Goal: Use online tool/utility: Utilize a website feature to perform a specific function

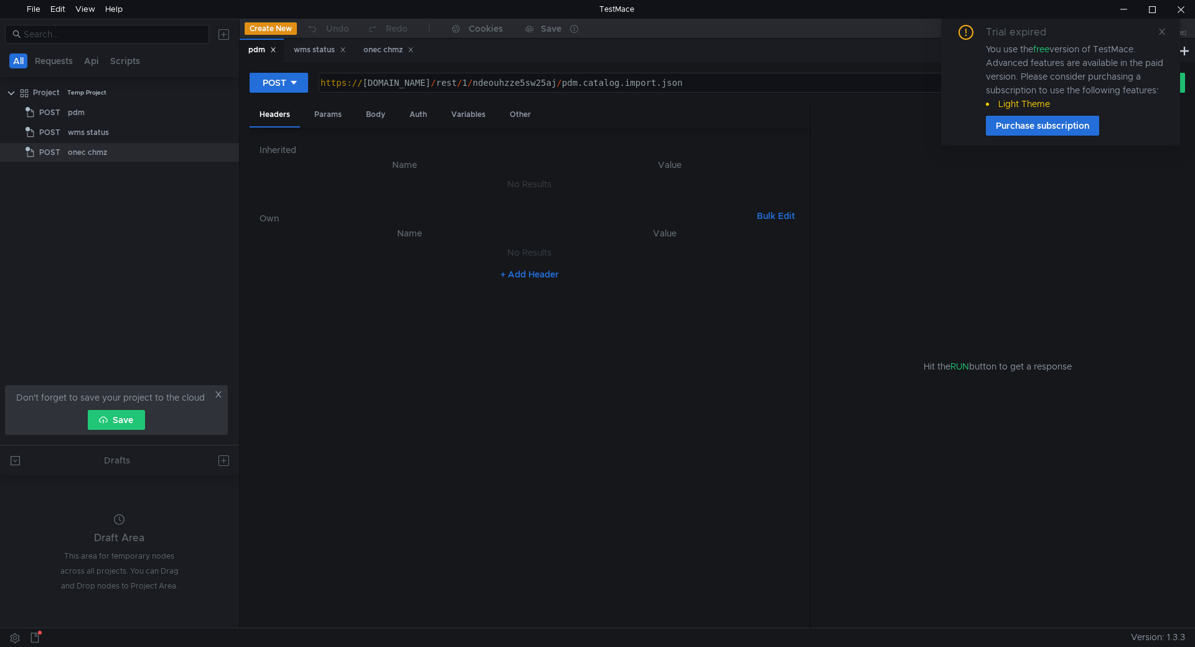
click at [1167, 31] on div "Trial expired You use the free version of TestMace. Advanced features are avail…" at bounding box center [1060, 80] width 239 height 131
click at [1159, 33] on icon at bounding box center [1161, 31] width 9 height 9
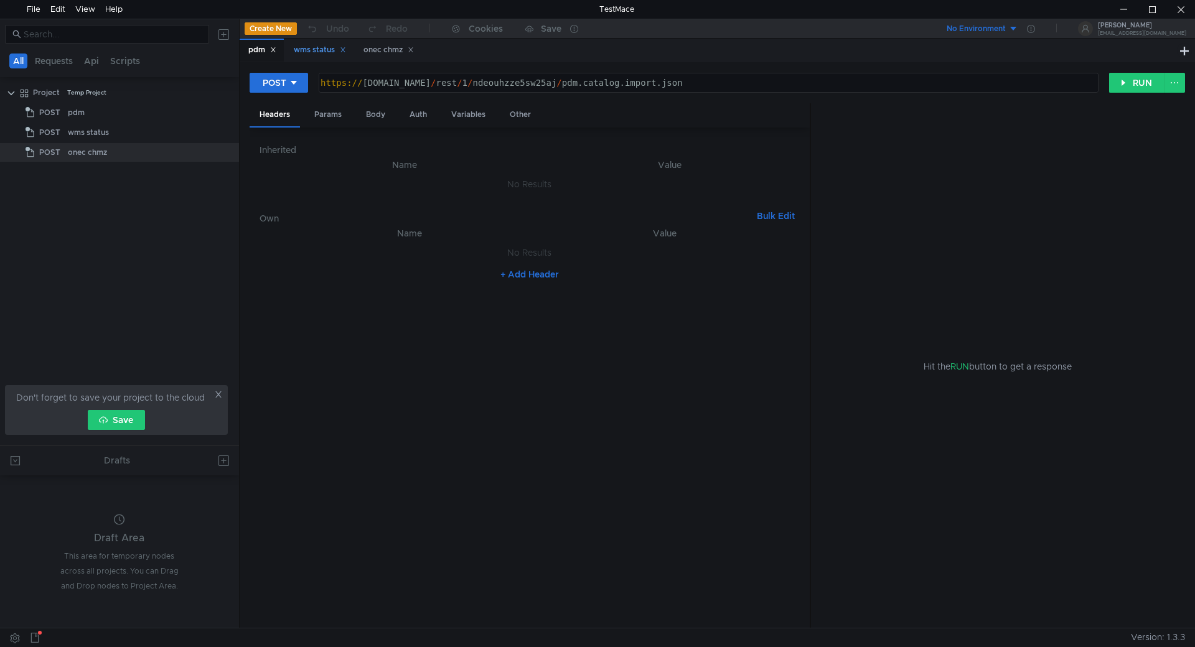
click at [310, 54] on div "wms status" at bounding box center [320, 50] width 52 height 13
click at [388, 49] on div "onec chmz" at bounding box center [388, 50] width 50 height 13
click at [378, 112] on div "Body" at bounding box center [375, 114] width 39 height 23
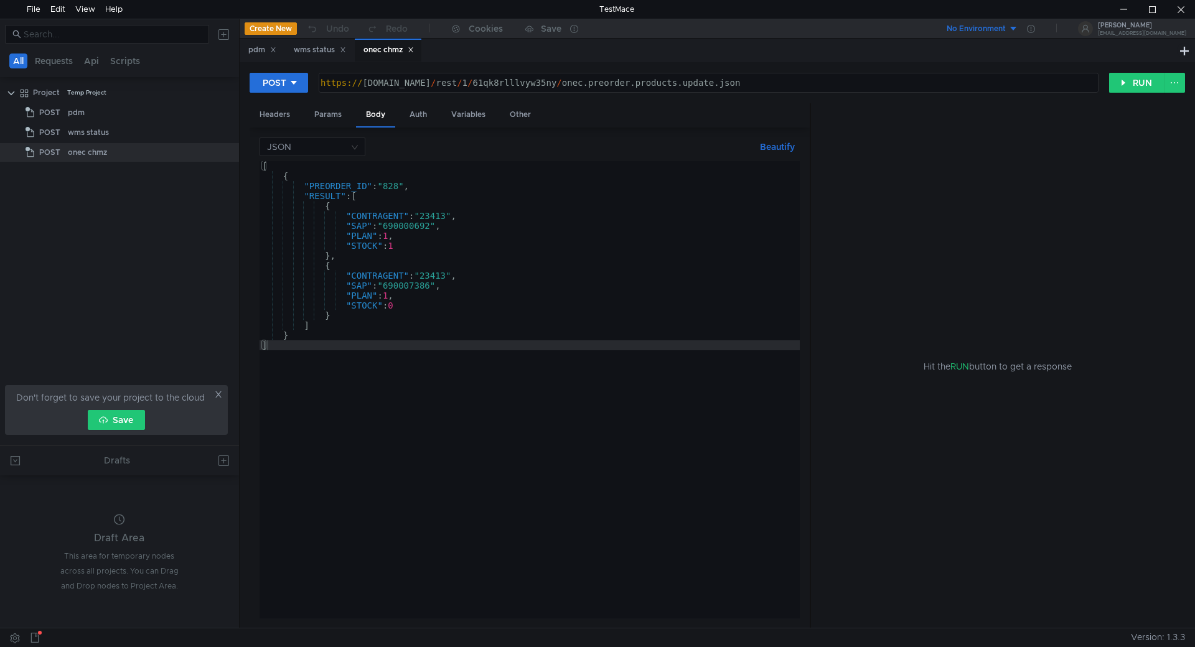
click at [396, 185] on div "[ { "PREORDER_ID" : "828" , "RESULT" : [ { "CONTRAGENT" : "23413" , "SAP" : "69…" at bounding box center [529, 399] width 540 height 477
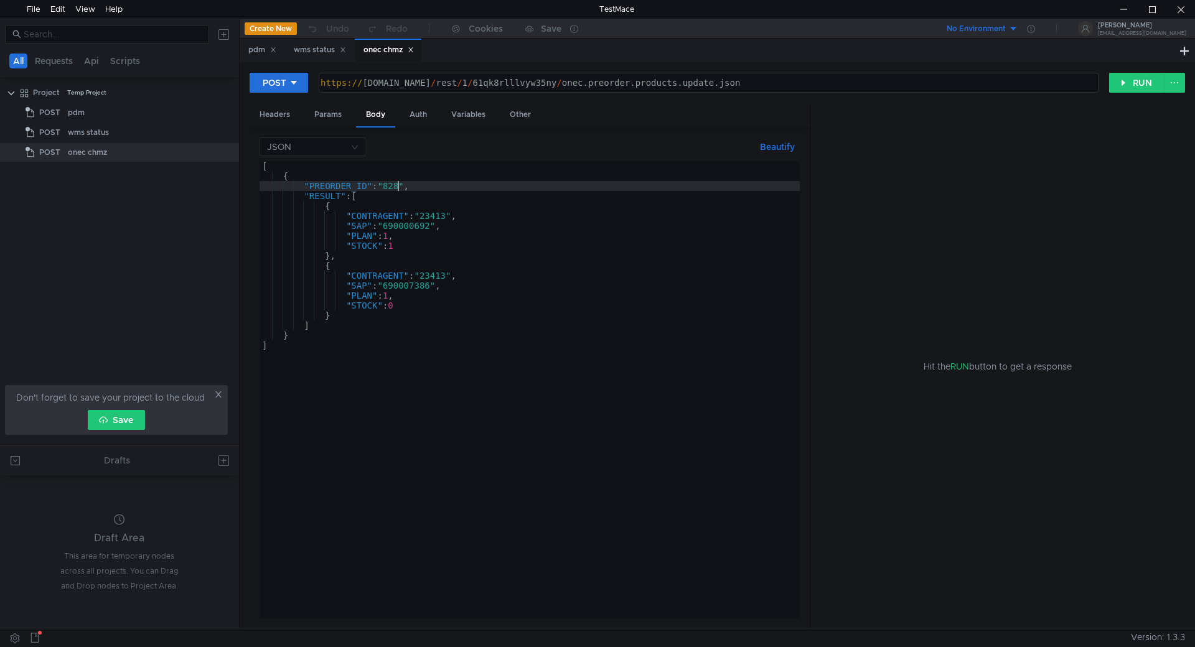
drag, startPoint x: 396, startPoint y: 185, endPoint x: 431, endPoint y: 234, distance: 59.7
click at [396, 186] on div "[ { "PREORDER_ID" : "828" , "RESULT" : [ { "CONTRAGENT" : "23413" , "SAP" : "69…" at bounding box center [529, 399] width 540 height 477
paste textarea "35"
click at [425, 228] on div "[ { "PREORDER_ID" : "835" , "RESULT" : [ { "CONTRAGENT" : "23413" , "SAP" : "69…" at bounding box center [529, 399] width 540 height 477
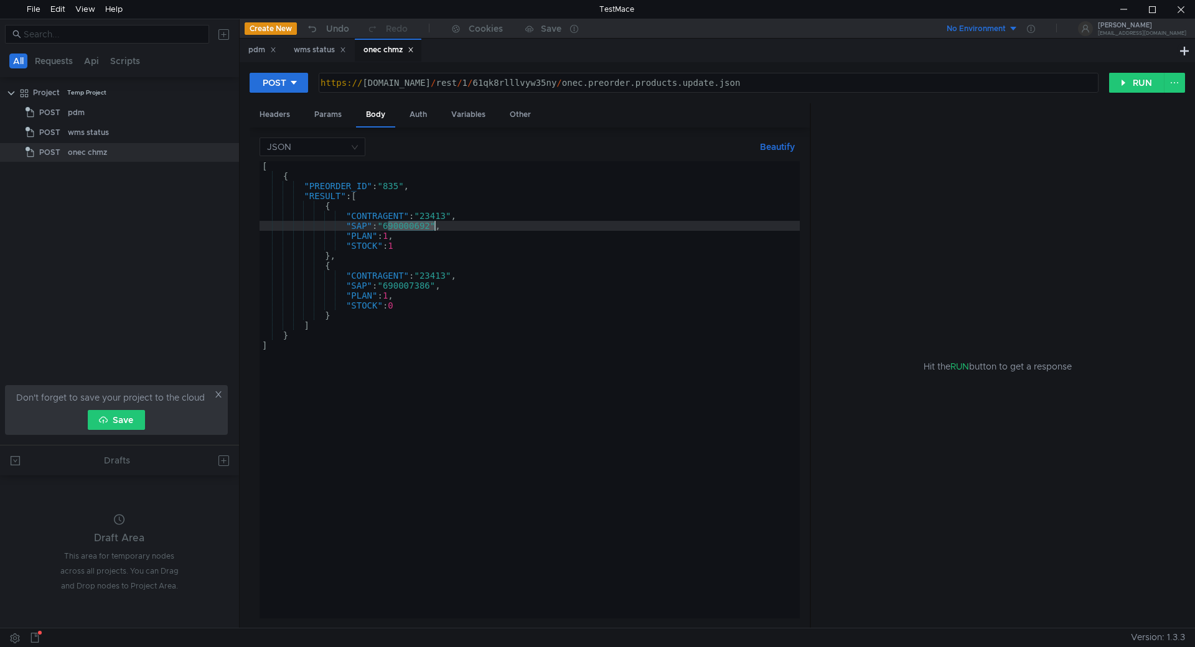
paste textarea "3334"
click at [408, 289] on div "[ { "PREORDER_ID" : "835" , "RESULT" : [ { "CONTRAGENT" : "23413" , "SAP" : "69…" at bounding box center [529, 399] width 540 height 477
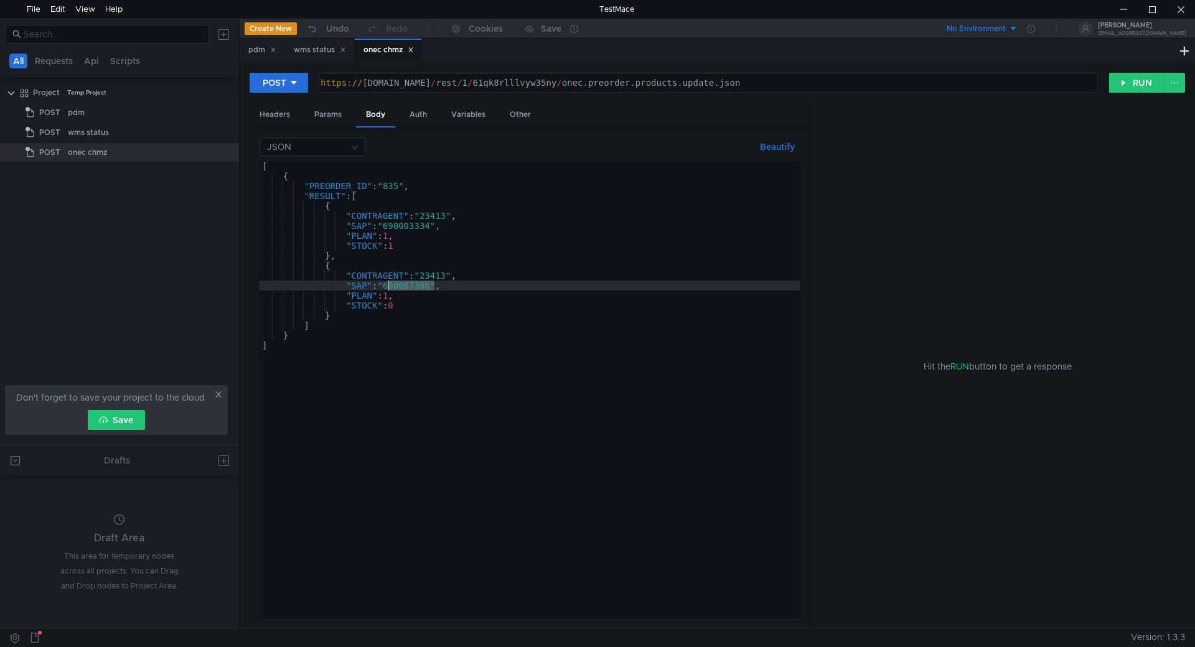
click at [408, 289] on div "[ { "PREORDER_ID" : "835" , "RESULT" : [ { "CONTRAGENT" : "23413" , "SAP" : "69…" at bounding box center [529, 399] width 540 height 477
paste textarea "3332"
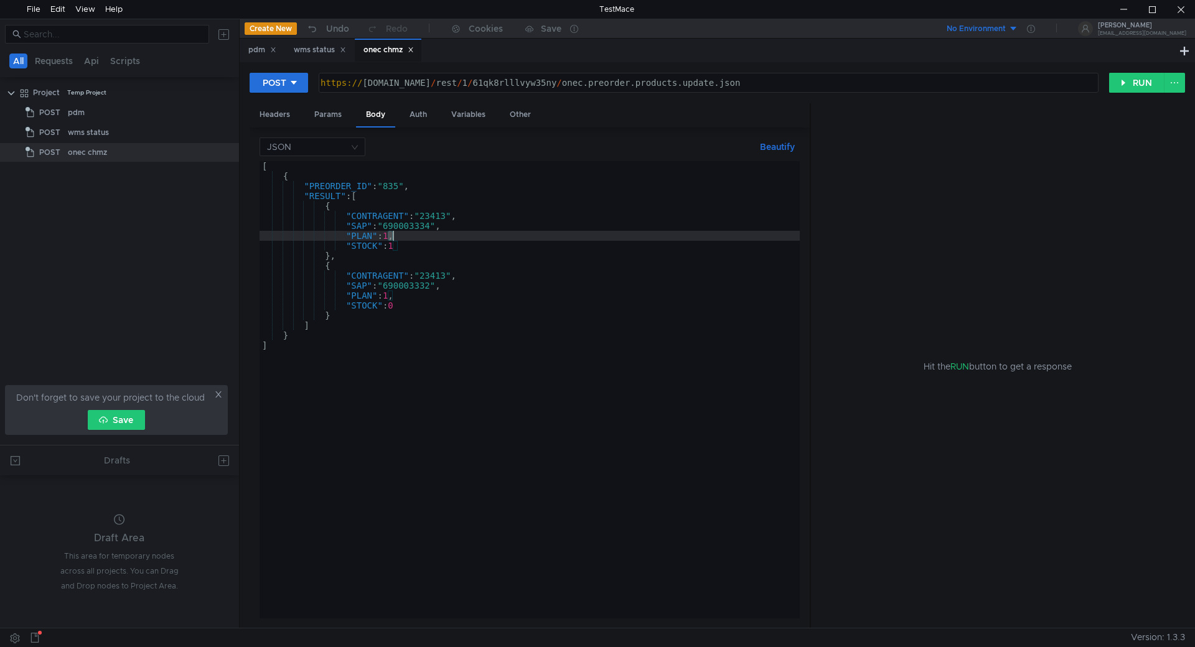
click at [390, 235] on div "[ { "PREORDER_ID" : "835" , "RESULT" : [ { "CONTRAGENT" : "23413" , "SAP" : "69…" at bounding box center [529, 399] width 540 height 477
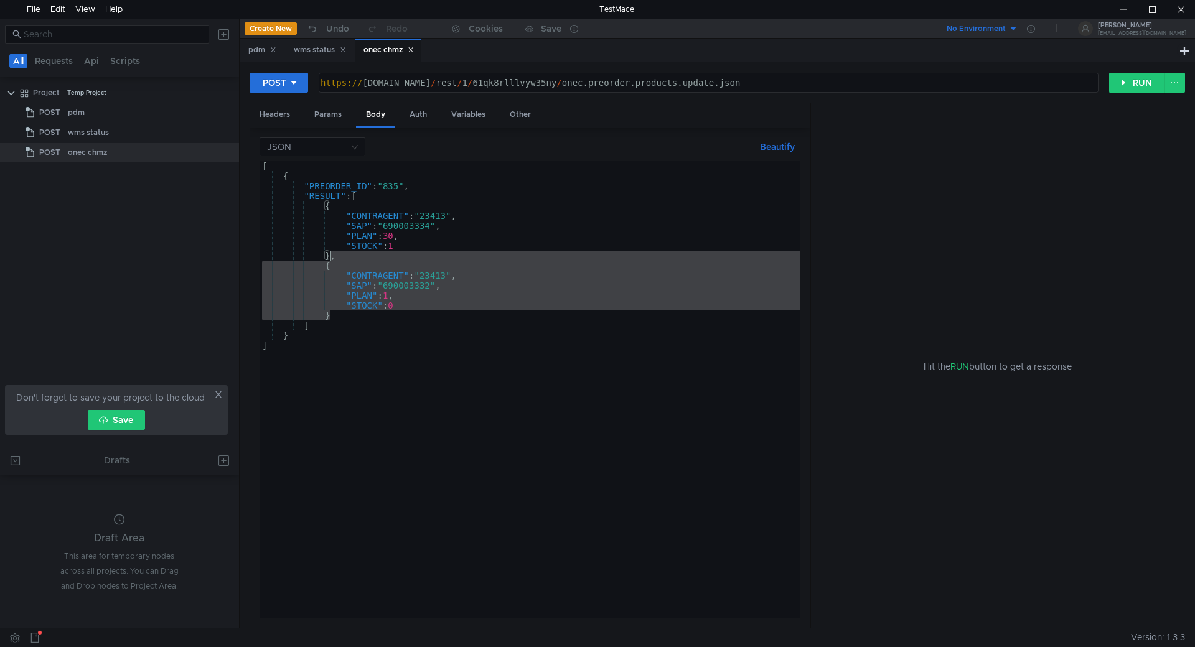
drag, startPoint x: 352, startPoint y: 312, endPoint x: 330, endPoint y: 258, distance: 58.0
click at [330, 258] on div "[ { "PREORDER_ID" : "835" , "RESULT" : [ { "CONTRAGENT" : "23413" , "SAP" : "69…" at bounding box center [529, 399] width 540 height 477
click at [333, 317] on div "[ { "PREORDER_ID" : "835" , "RESULT" : [ { "CONTRAGENT" : "23413" , "SAP" : "69…" at bounding box center [529, 389] width 540 height 457
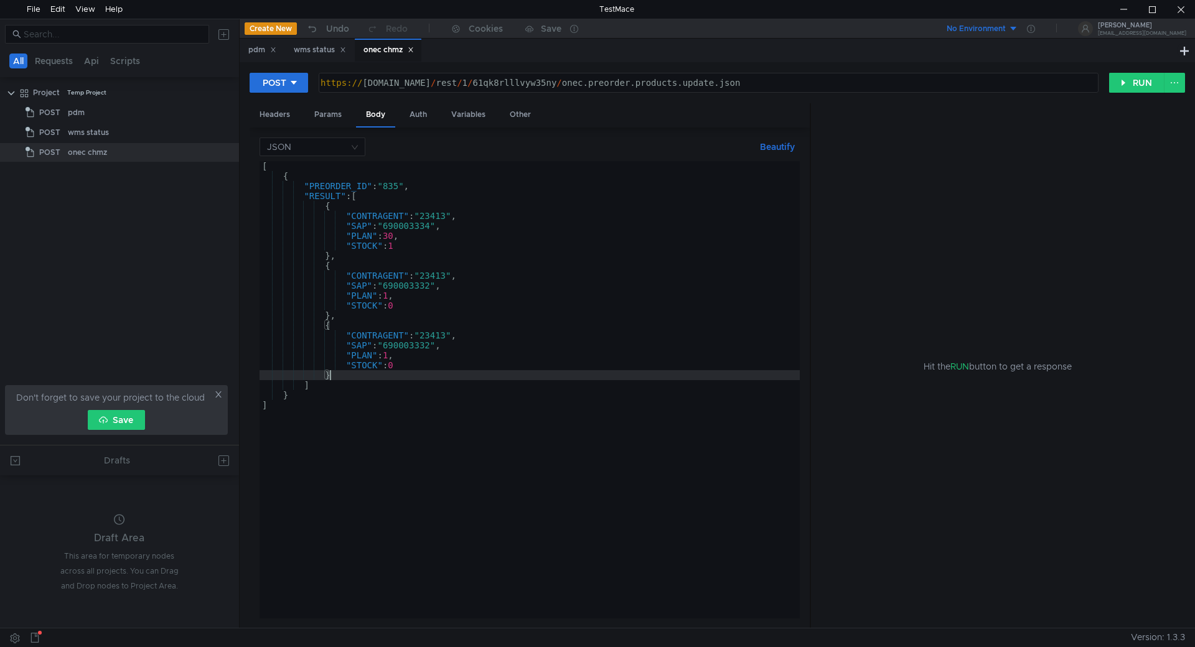
click at [418, 344] on div "[ { "PREORDER_ID" : "835" , "RESULT" : [ { "CONTRAGENT" : "23413" , "SAP" : "69…" at bounding box center [529, 399] width 540 height 477
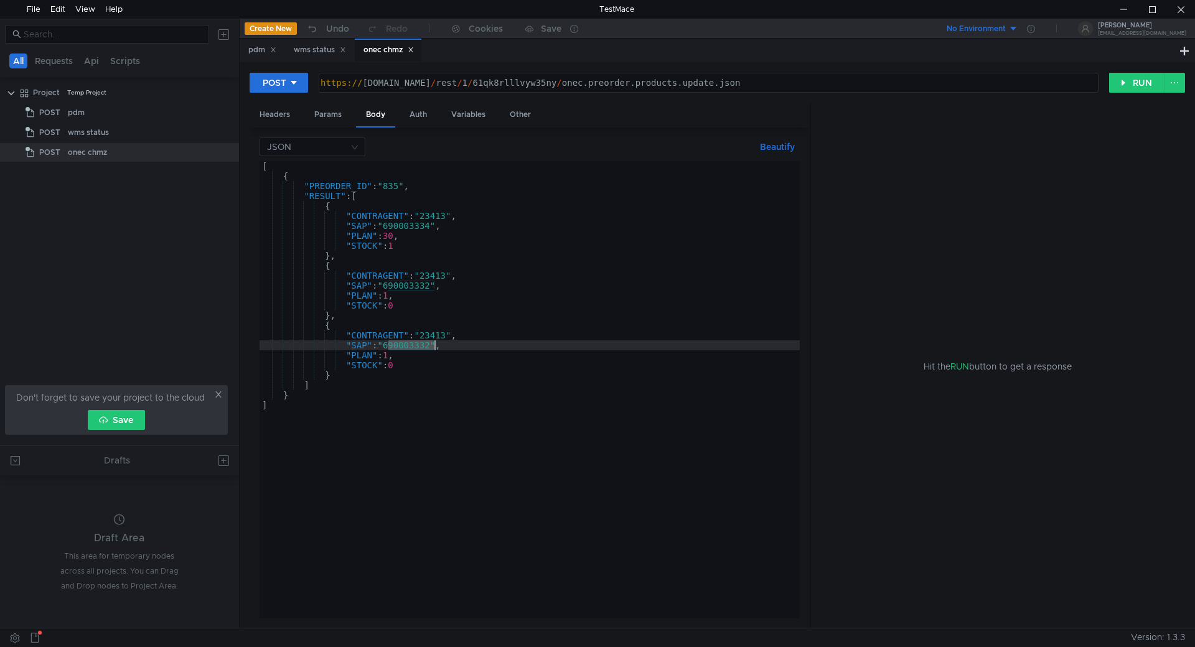
click at [418, 344] on div "[ { "PREORDER_ID" : "835" , "RESULT" : [ { "CONTRAGENT" : "23413" , "SAP" : "69…" at bounding box center [529, 399] width 540 height 477
paste textarea "2859"
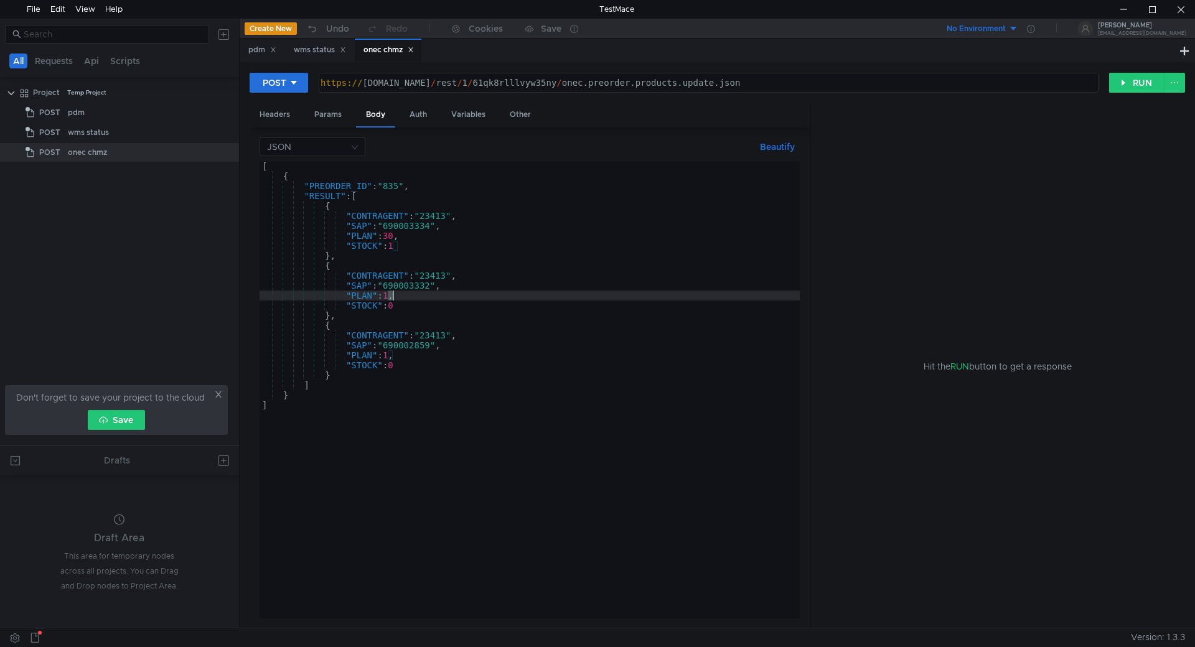
click at [391, 294] on div "[ { "PREORDER_ID" : "835" , "RESULT" : [ { "CONTRAGENT" : "23413" , "SAP" : "69…" at bounding box center [529, 399] width 540 height 477
click at [390, 294] on div "[ { "PREORDER_ID" : "835" , "RESULT" : [ { "CONTRAGENT" : "23413" , "SAP" : "69…" at bounding box center [529, 399] width 540 height 477
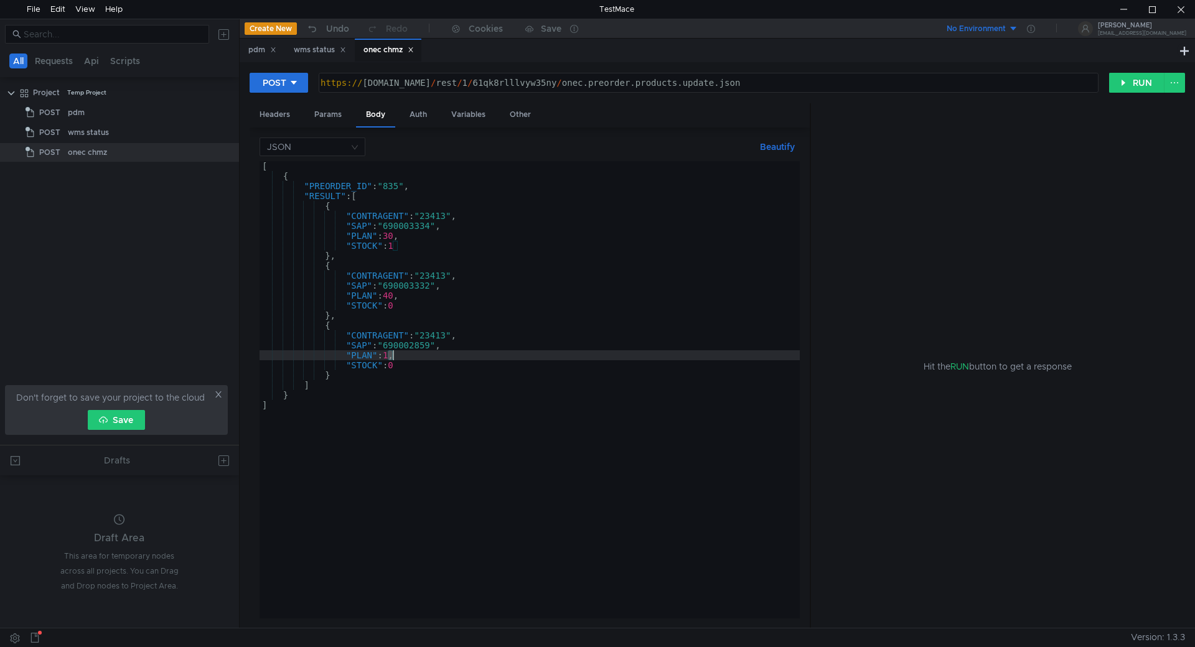
click at [391, 354] on div "[ { "PREORDER_ID" : "835" , "RESULT" : [ { "CONTRAGENT" : "23413" , "SAP" : "69…" at bounding box center [529, 399] width 540 height 477
click at [397, 244] on div "[ { "PREORDER_ID" : "835" , "RESULT" : [ { "CONTRAGENT" : "23413" , "SAP" : "69…" at bounding box center [529, 399] width 540 height 477
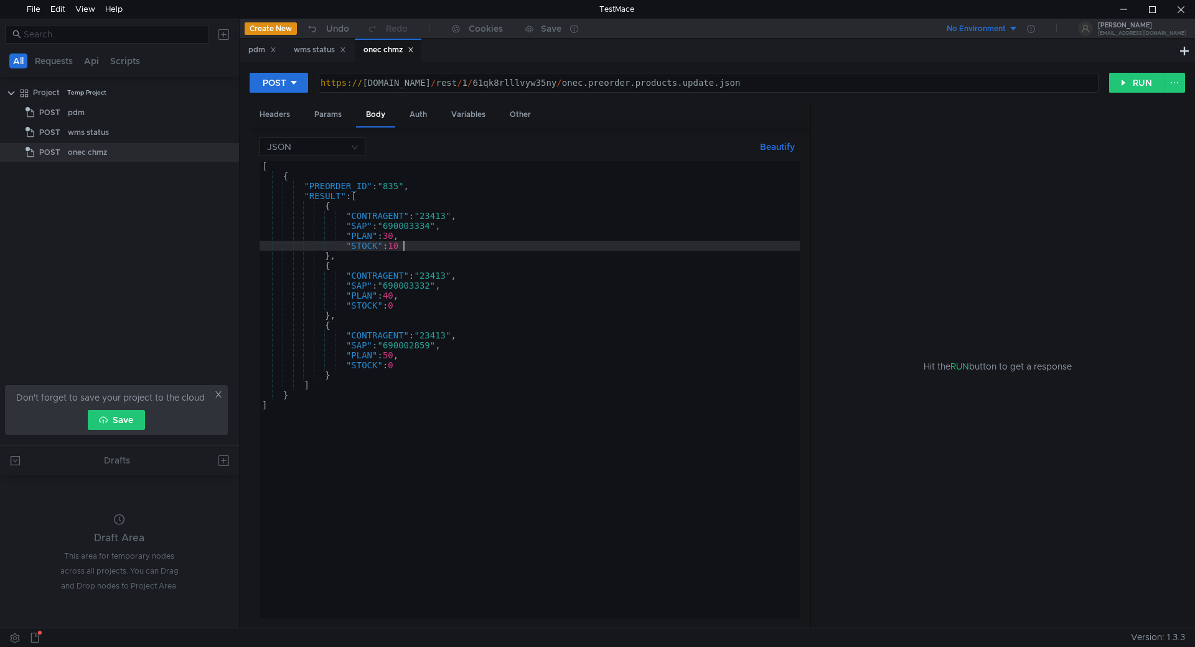
click at [394, 305] on div "[ { "PREORDER_ID" : "835" , "RESULT" : [ { "CONTRAGENT" : "23413" , "SAP" : "69…" at bounding box center [529, 399] width 540 height 477
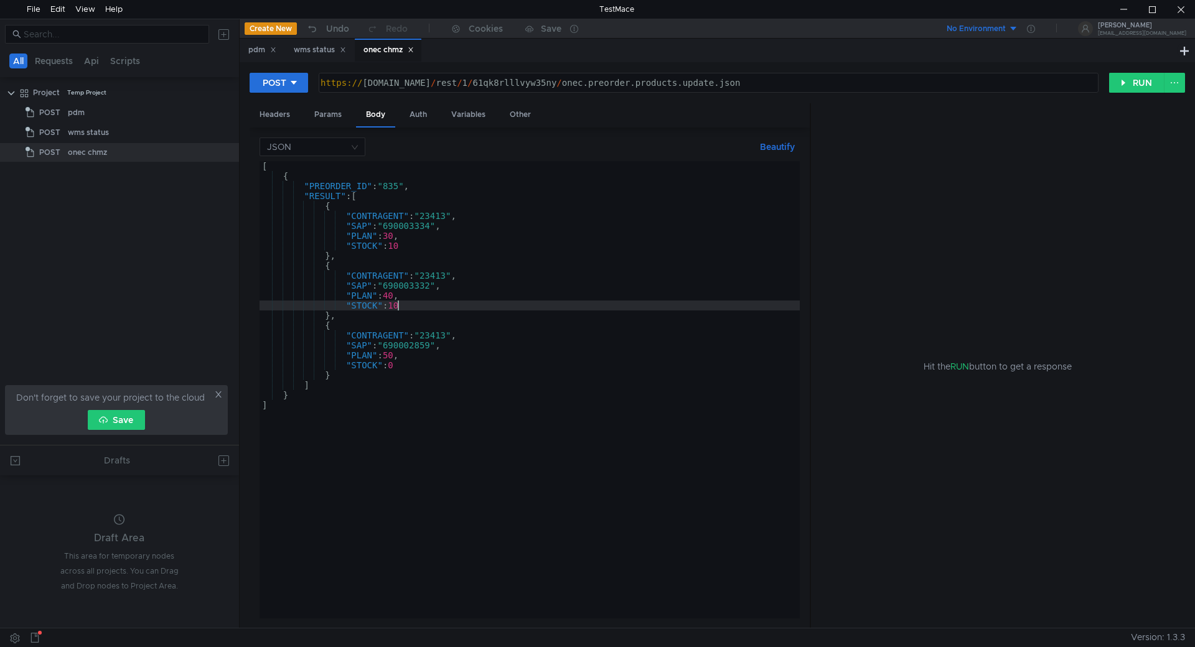
click at [393, 363] on div "[ { "PREORDER_ID" : "835" , "RESULT" : [ { "CONTRAGENT" : "23413" , "SAP" : "69…" at bounding box center [529, 399] width 540 height 477
click at [401, 305] on div "[ { "PREORDER_ID" : "835" , "RESULT" : [ { "CONTRAGENT" : "23413" , "SAP" : "69…" at bounding box center [529, 399] width 540 height 477
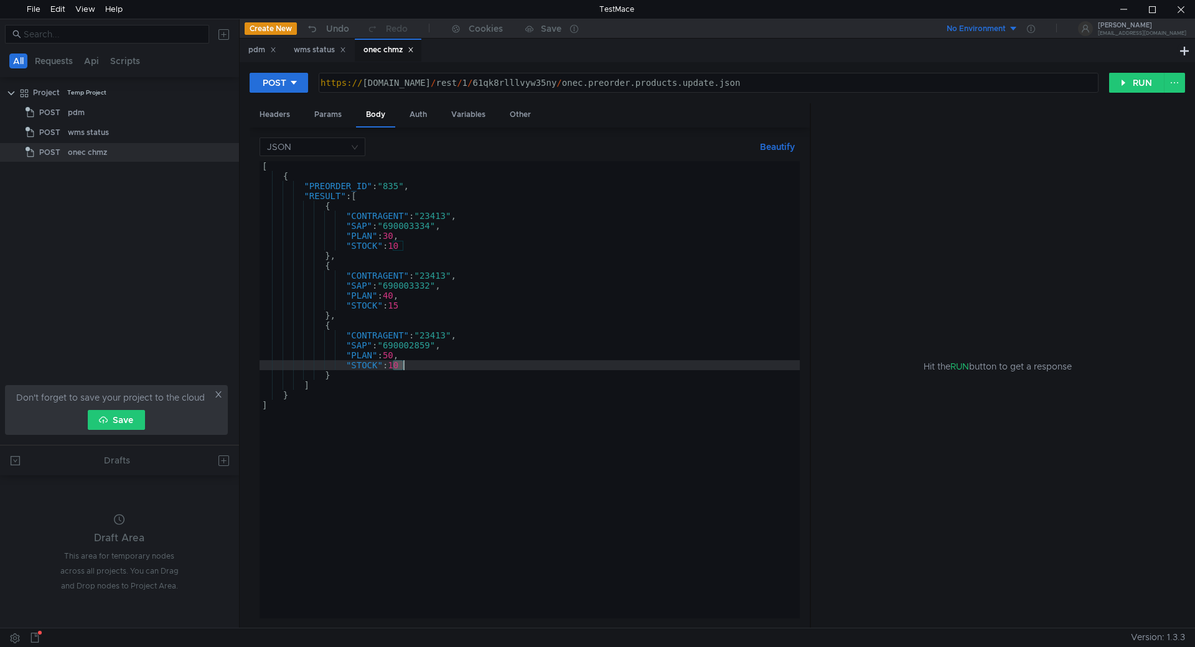
drag, startPoint x: 393, startPoint y: 365, endPoint x: 404, endPoint y: 365, distance: 11.8
click at [404, 365] on div "[ { "PREORDER_ID" : "835" , "RESULT" : [ { "CONTRAGENT" : "23413" , "SAP" : "69…" at bounding box center [529, 399] width 540 height 477
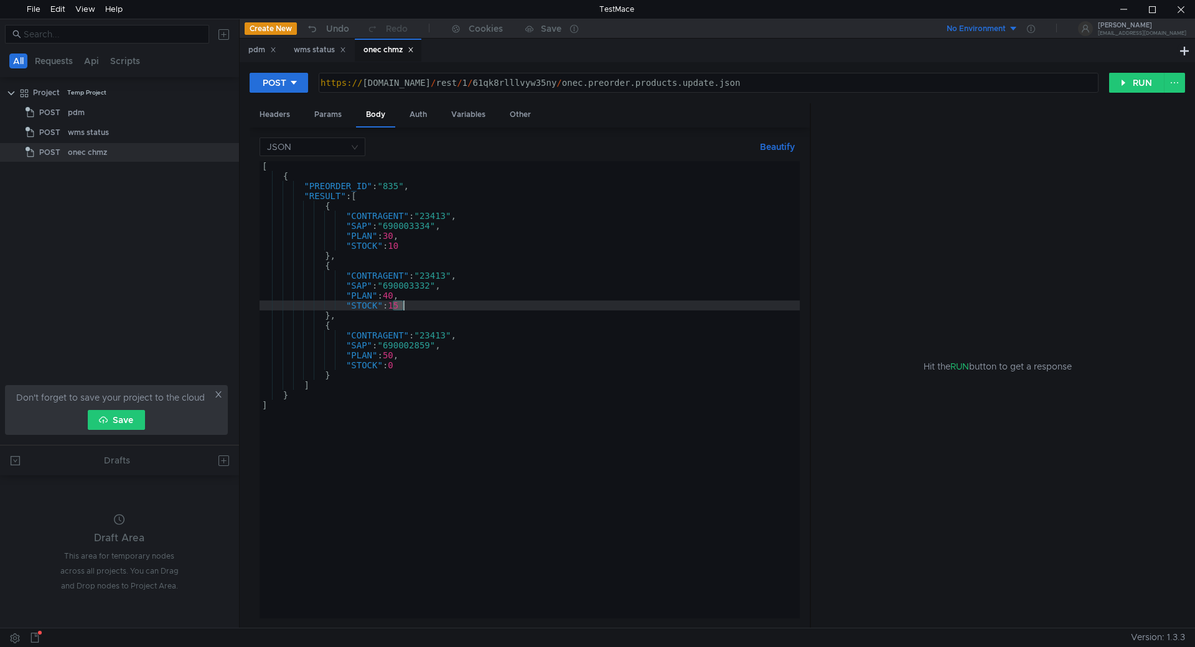
drag, startPoint x: 393, startPoint y: 303, endPoint x: 401, endPoint y: 304, distance: 8.1
click at [401, 304] on div "[ { "PREORDER_ID" : "835" , "RESULT" : [ { "CONTRAGENT" : "23413" , "SAP" : "69…" at bounding box center [529, 399] width 540 height 477
click at [398, 243] on div "[ { "PREORDER_ID" : "835" , "RESULT" : [ { "CONTRAGENT" : "23413" , "SAP" : "69…" at bounding box center [529, 399] width 540 height 477
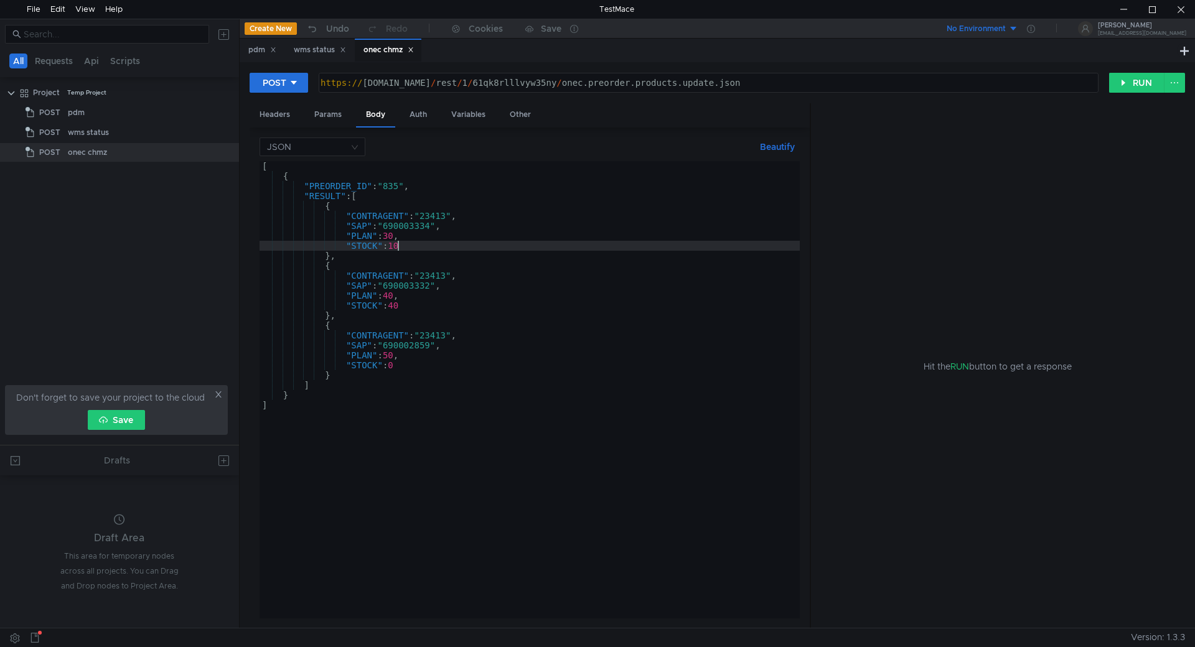
click at [398, 243] on div "[ { "PREORDER_ID" : "835" , "RESULT" : [ { "CONTRAGENT" : "23413" , "SAP" : "69…" at bounding box center [529, 399] width 540 height 477
click at [396, 307] on div "[ { "PREORDER_ID" : "835" , "RESULT" : [ { "CONTRAGENT" : "23413" , "SAP" : "69…" at bounding box center [529, 399] width 540 height 477
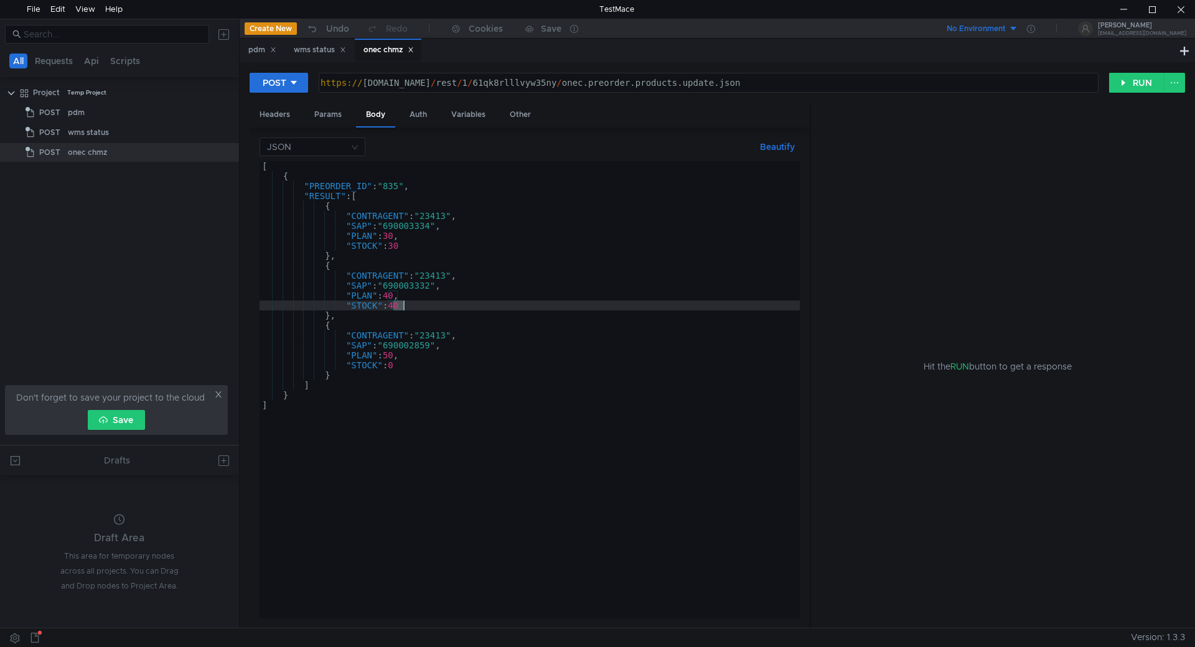
click at [396, 307] on div "[ { "PREORDER_ID" : "835" , "RESULT" : [ { "CONTRAGENT" : "23413" , "SAP" : "69…" at bounding box center [529, 399] width 540 height 477
type textarea ""STOCK": 20"
click at [1135, 81] on button "RUN" at bounding box center [1136, 83] width 55 height 20
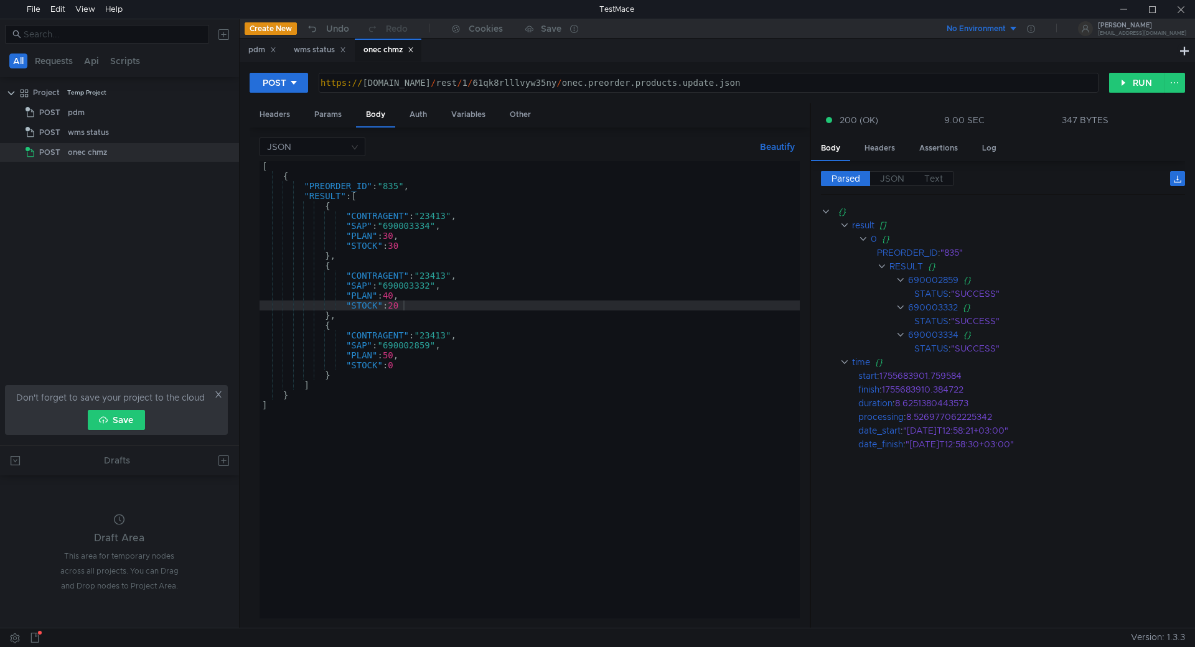
scroll to position [0, 9]
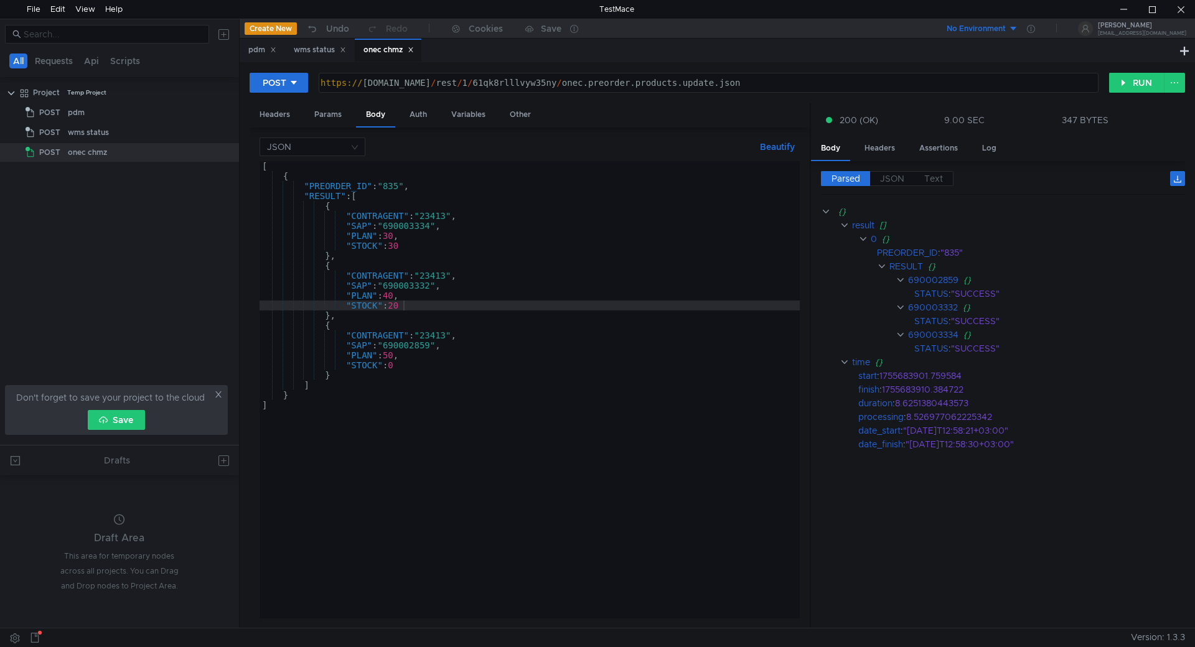
click at [393, 185] on div "[ { "PREORDER_ID" : "835" , "RESULT" : [ { "CONTRAGENT" : "23413" , "SAP" : "69…" at bounding box center [529, 399] width 540 height 477
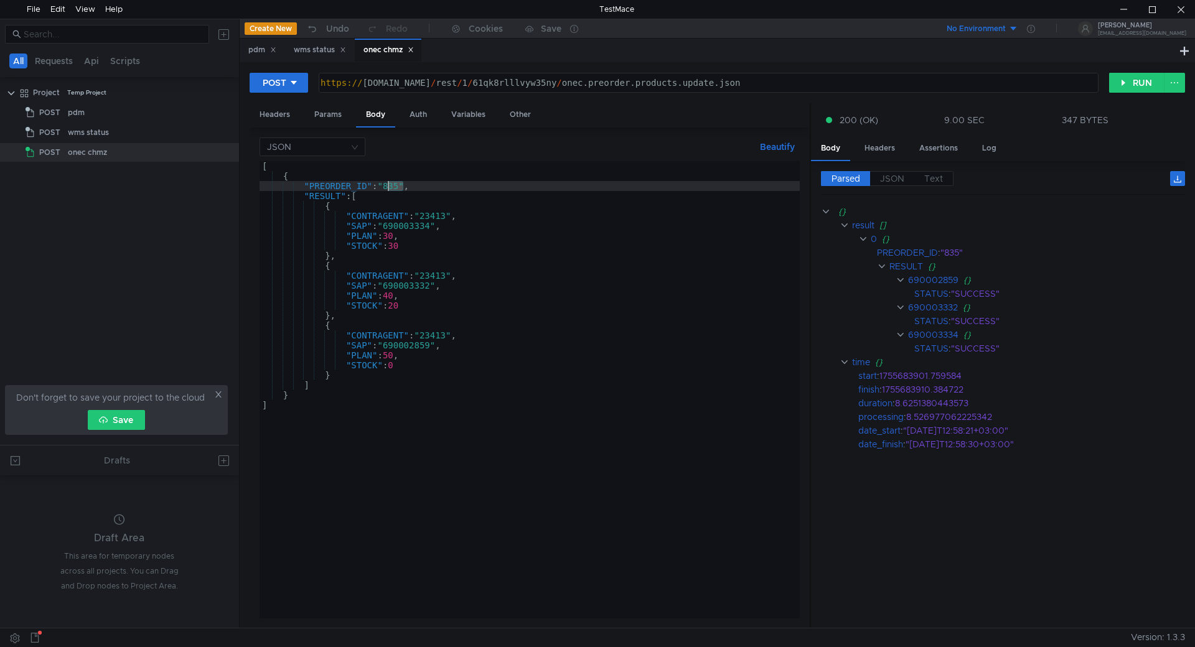
click at [393, 185] on div "[ { "PREORDER_ID" : "835" , "RESULT" : [ { "CONTRAGENT" : "23413" , "SAP" : "69…" at bounding box center [529, 399] width 540 height 477
paste textarea "6"
click at [423, 226] on div "[ { "PREORDER_ID" : "836" , "RESULT" : [ { "CONTRAGENT" : "23413" , "SAP" : "69…" at bounding box center [529, 399] width 540 height 477
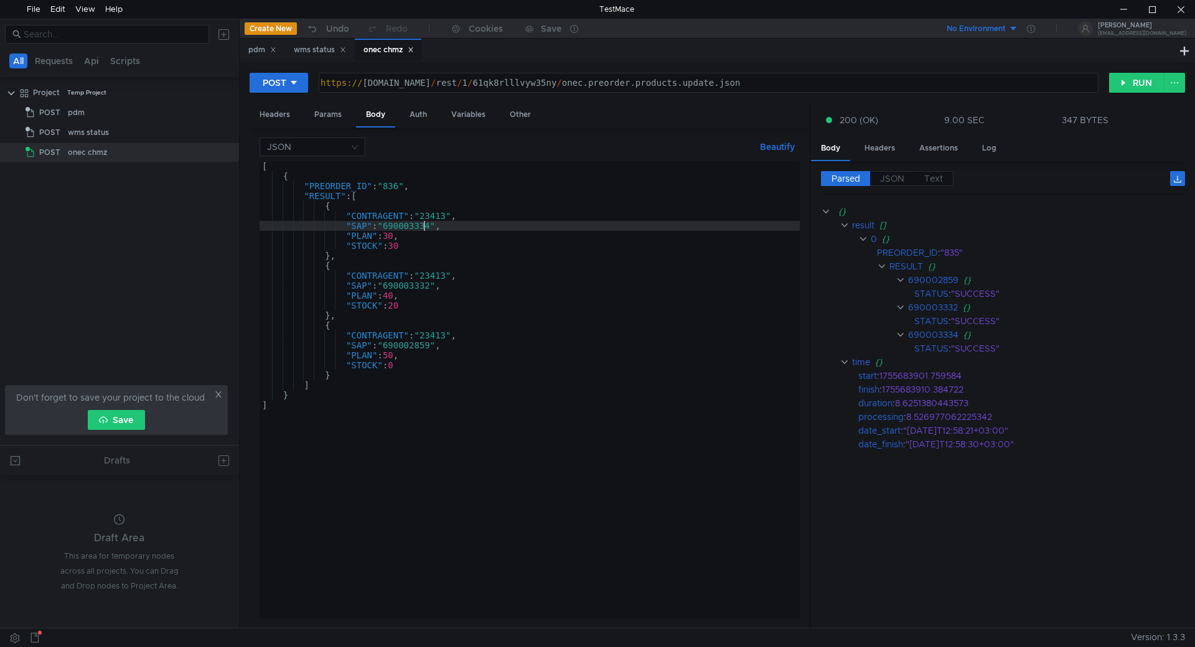
click at [423, 226] on div "[ { "PREORDER_ID" : "836" , "RESULT" : [ { "CONTRAGENT" : "23413" , "SAP" : "69…" at bounding box center [529, 399] width 540 height 477
paste textarea "0047"
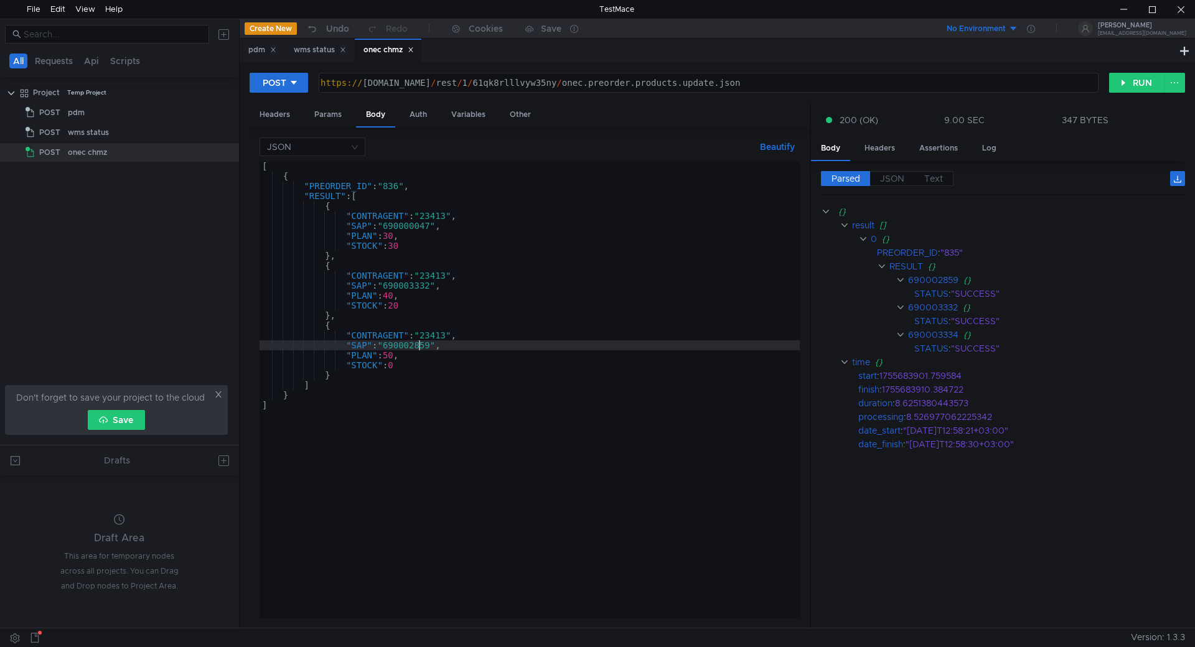
click at [417, 347] on div "[ { "PREORDER_ID" : "836" , "RESULT" : [ { "CONTRAGENT" : "23413" , "SAP" : "69…" at bounding box center [529, 399] width 540 height 477
paste textarea "3334"
type textarea ""SAP": "690003334","
click at [1131, 78] on button "RUN" at bounding box center [1136, 83] width 55 height 20
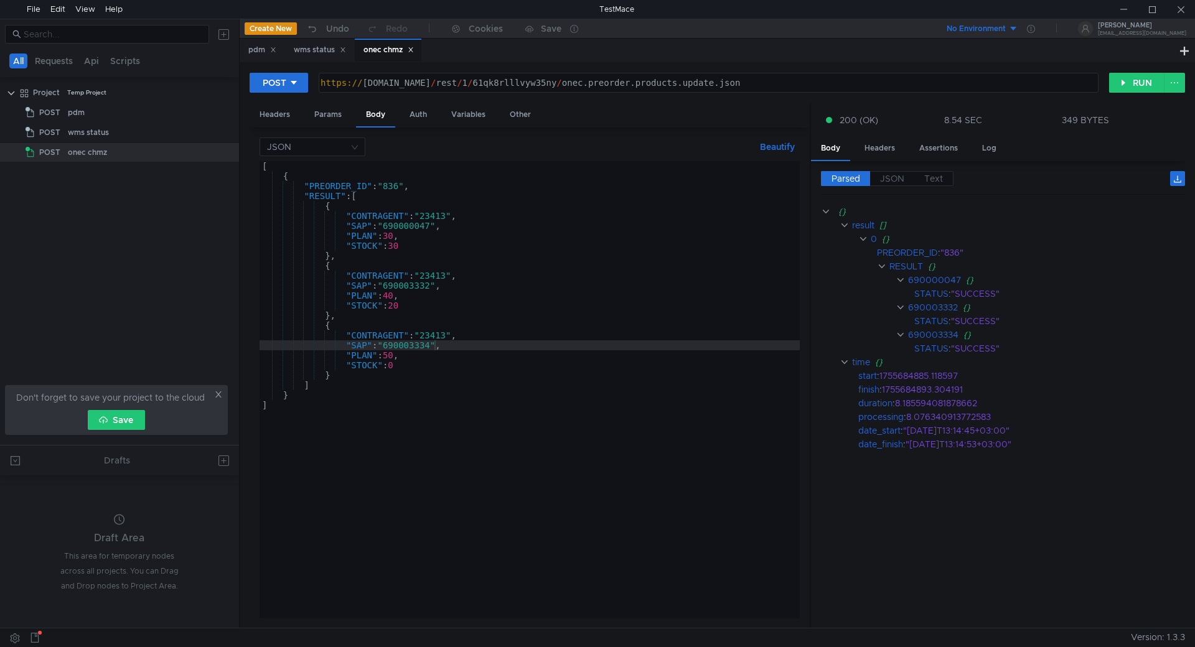
scroll to position [0, 9]
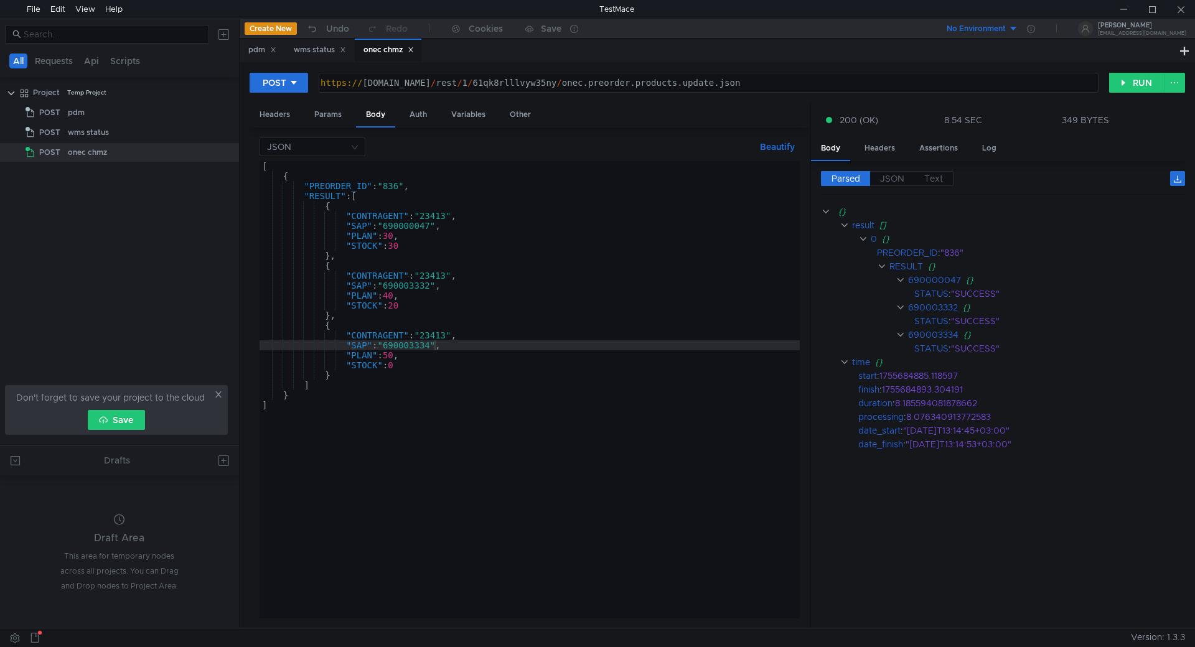
scroll to position [0, 9]
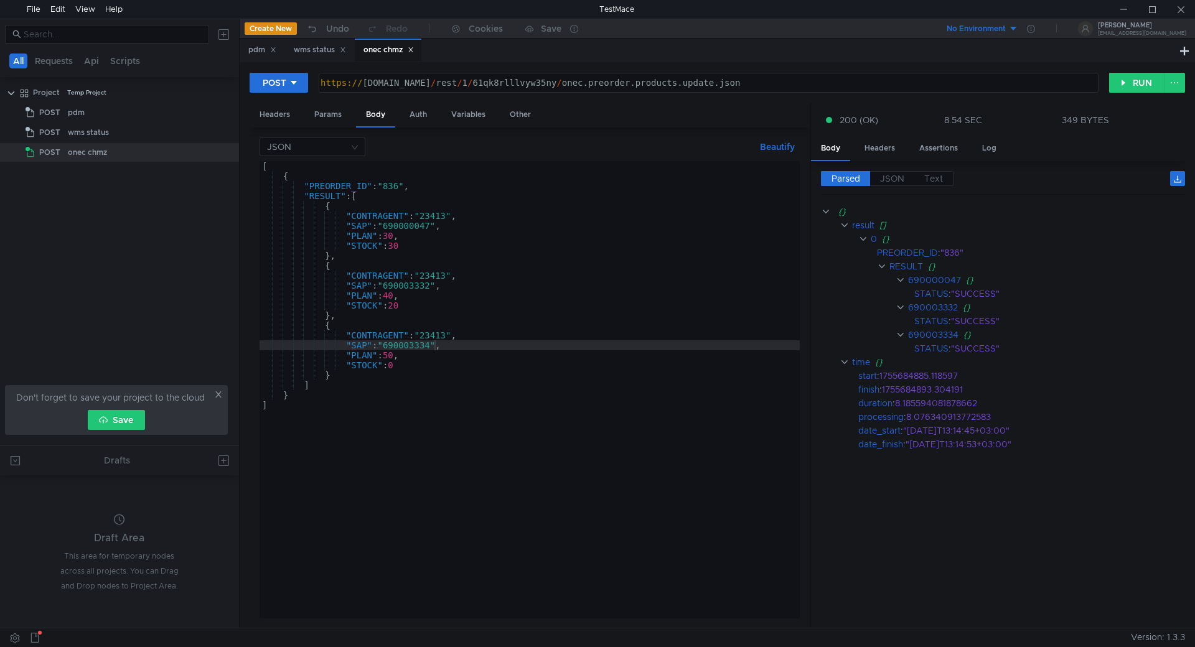
scroll to position [0, 9]
